Goal: Task Accomplishment & Management: Use online tool/utility

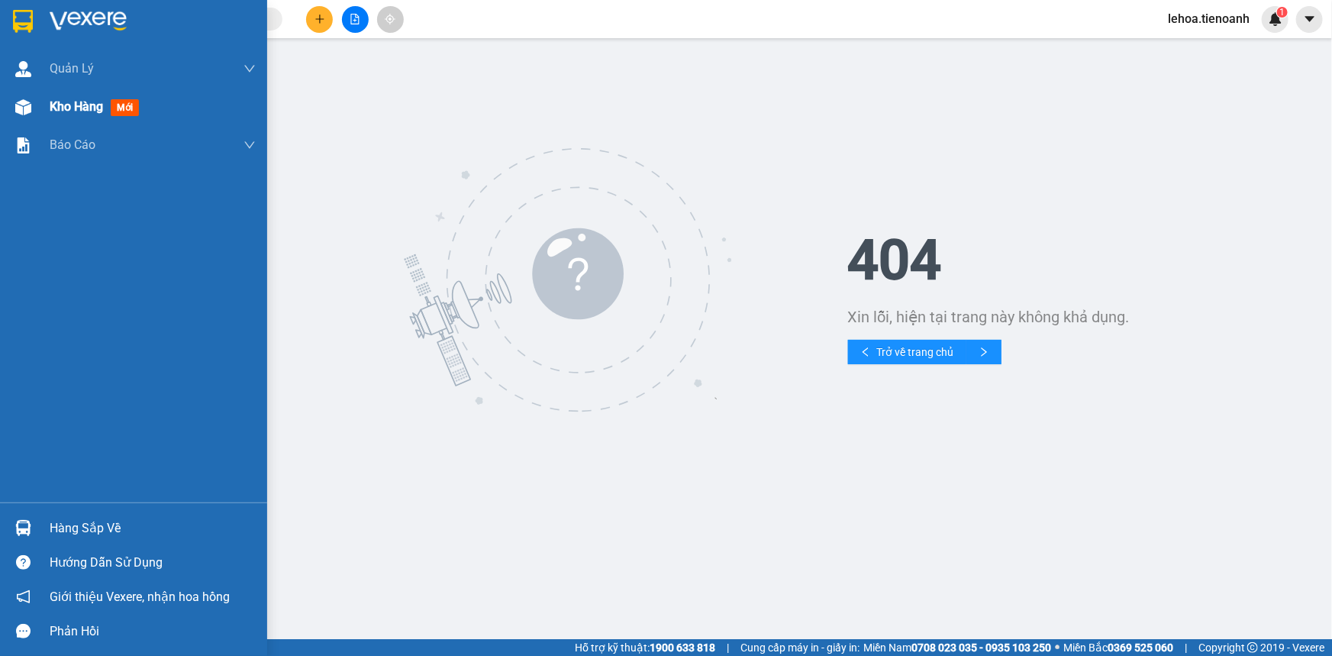
click at [79, 107] on span "Kho hàng" at bounding box center [76, 106] width 53 height 15
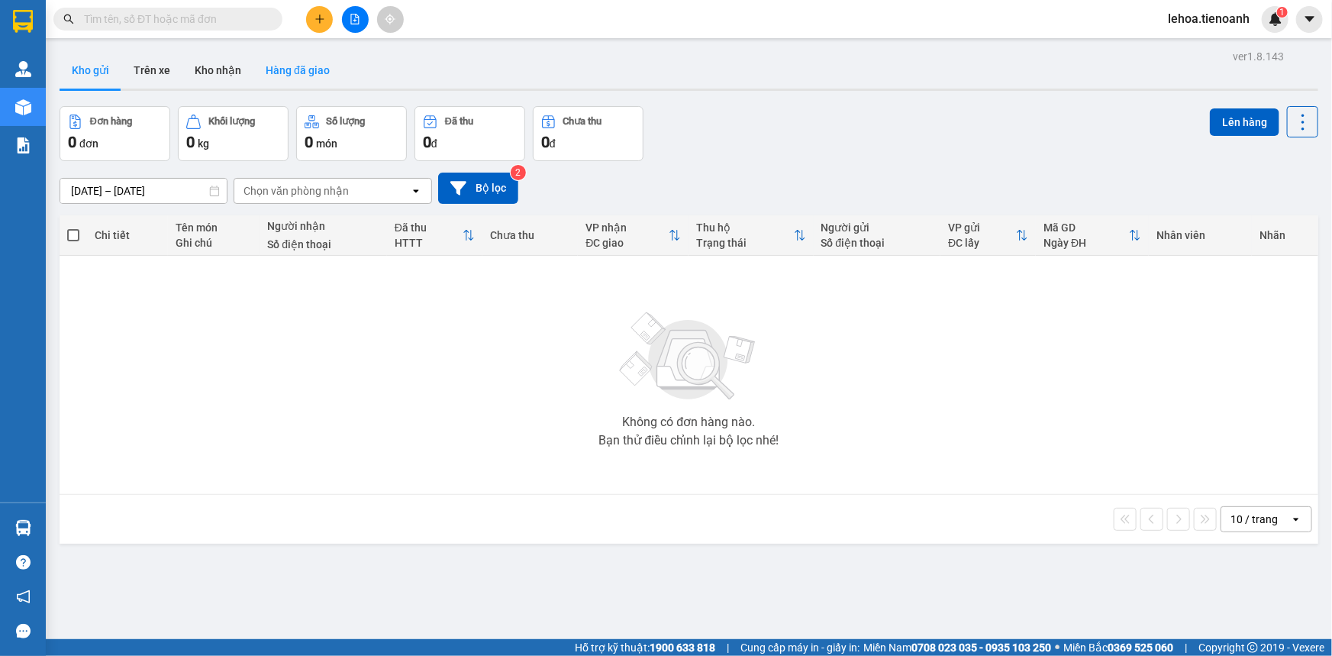
click at [305, 73] on button "Hàng đã giao" at bounding box center [297, 70] width 89 height 37
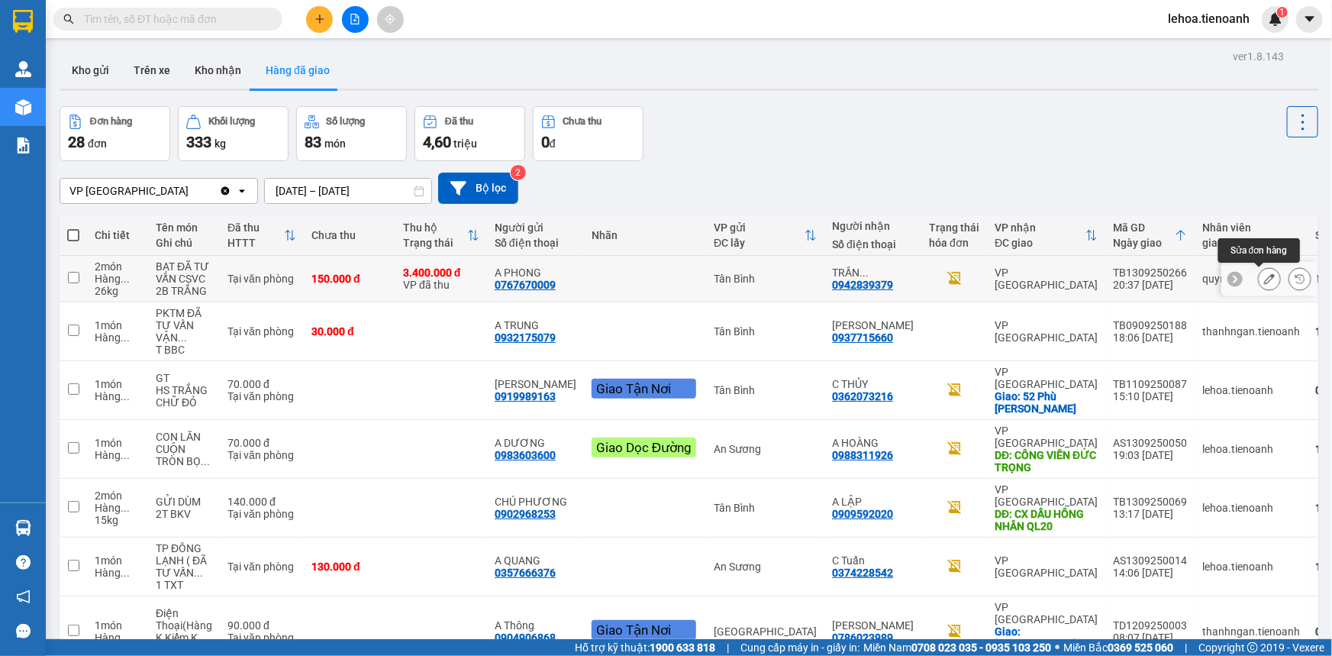
click at [1264, 282] on icon at bounding box center [1269, 278] width 11 height 11
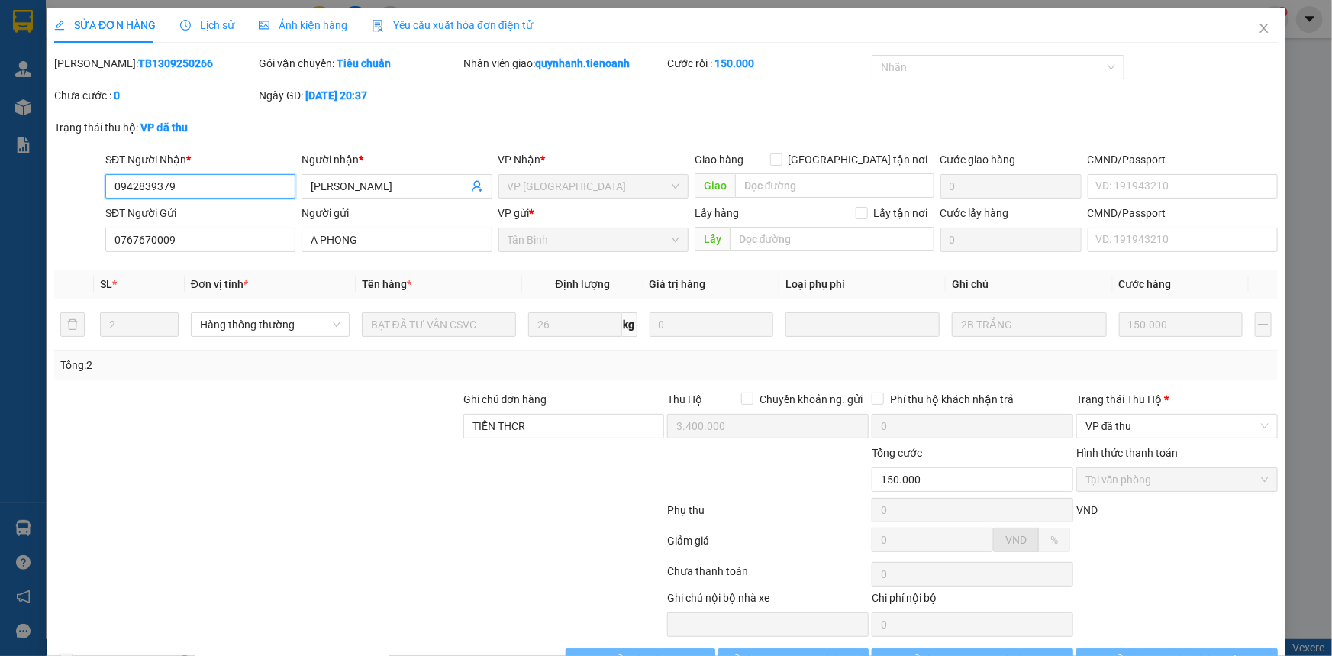
type input "0942839379"
type input "[PERSON_NAME]"
type input "0767670009"
type input "A PHONG"
type input "TIỀN THCR"
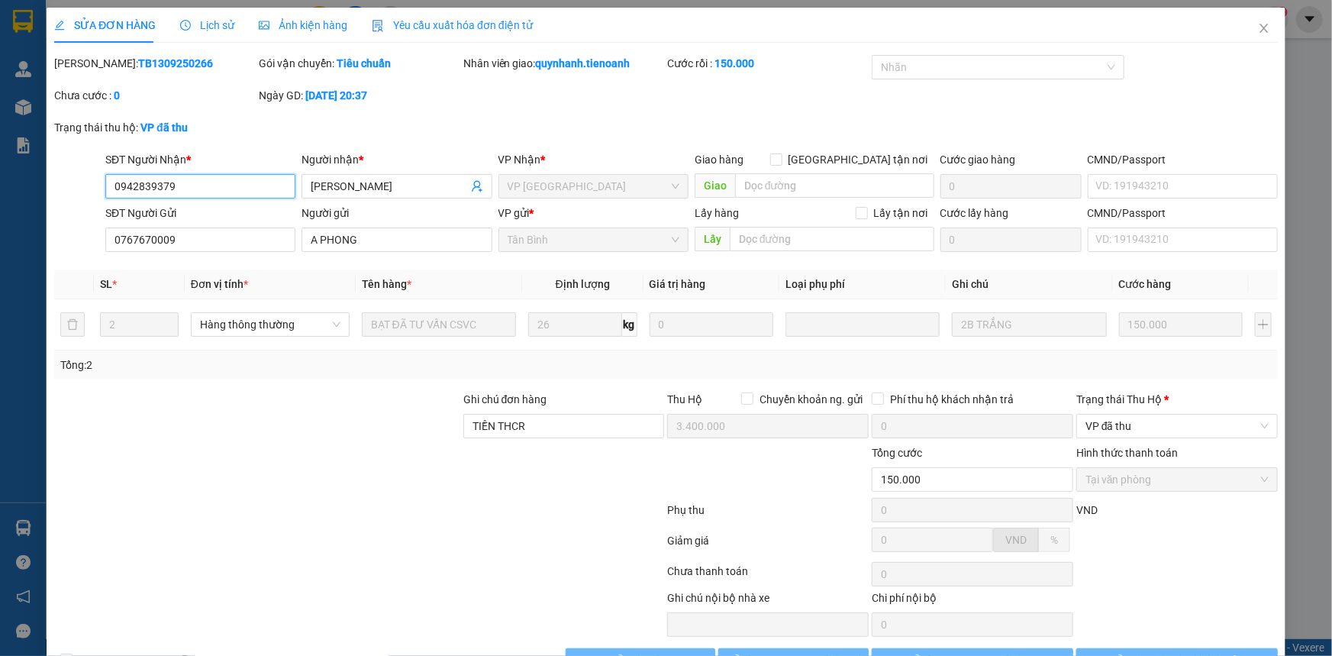
type input "3.400.000"
type input "150.000"
drag, startPoint x: 218, startPoint y: 193, endPoint x: 92, endPoint y: 179, distance: 126.8
click at [92, 179] on div "SĐT Người Nhận * 0942839379 0942839379 Người nhận * [PERSON_NAME] * VP Đà Lạt G…" at bounding box center [666, 177] width 1226 height 53
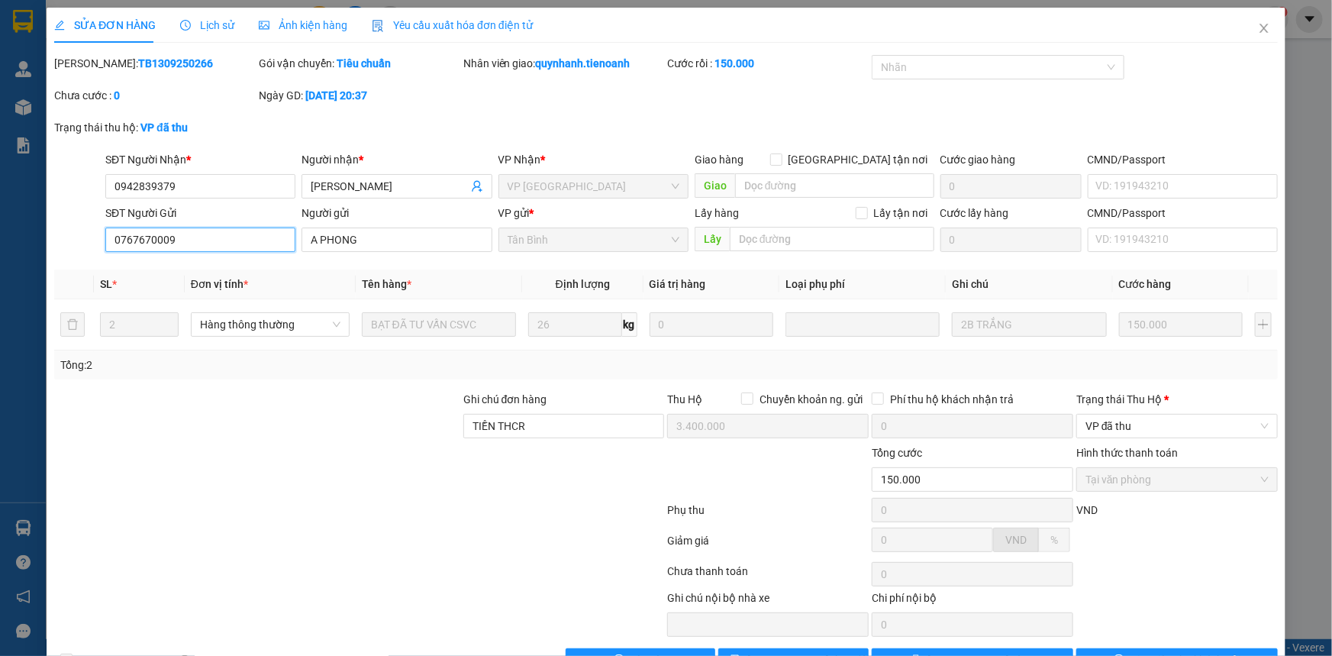
drag, startPoint x: 192, startPoint y: 242, endPoint x: 114, endPoint y: 242, distance: 77.8
click at [114, 242] on input "0767670009" at bounding box center [200, 239] width 190 height 24
